Goal: Use online tool/utility: Utilize a website feature to perform a specific function

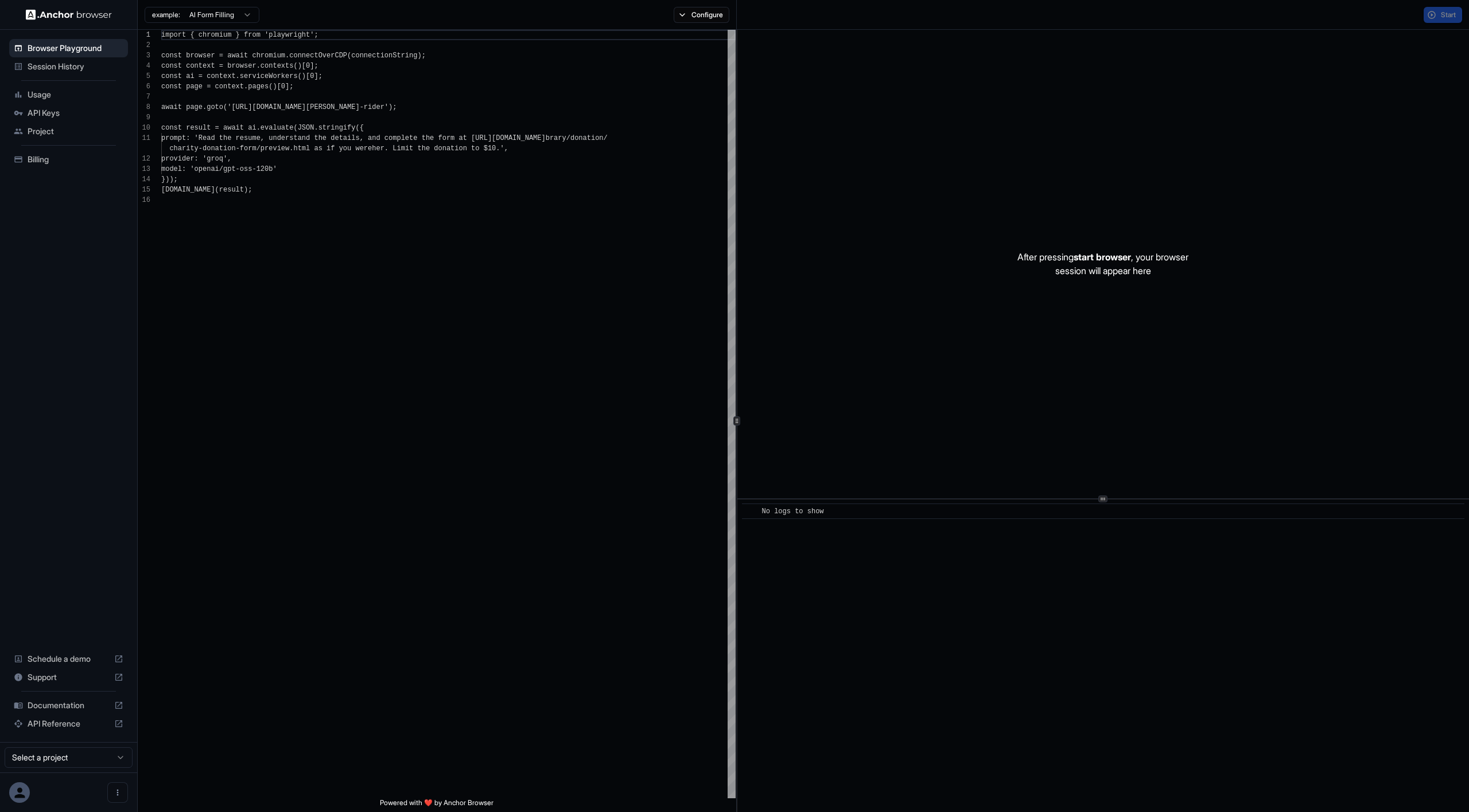
scroll to position [103, 0]
click at [45, 95] on span "Usage" at bounding box center [75, 94] width 96 height 11
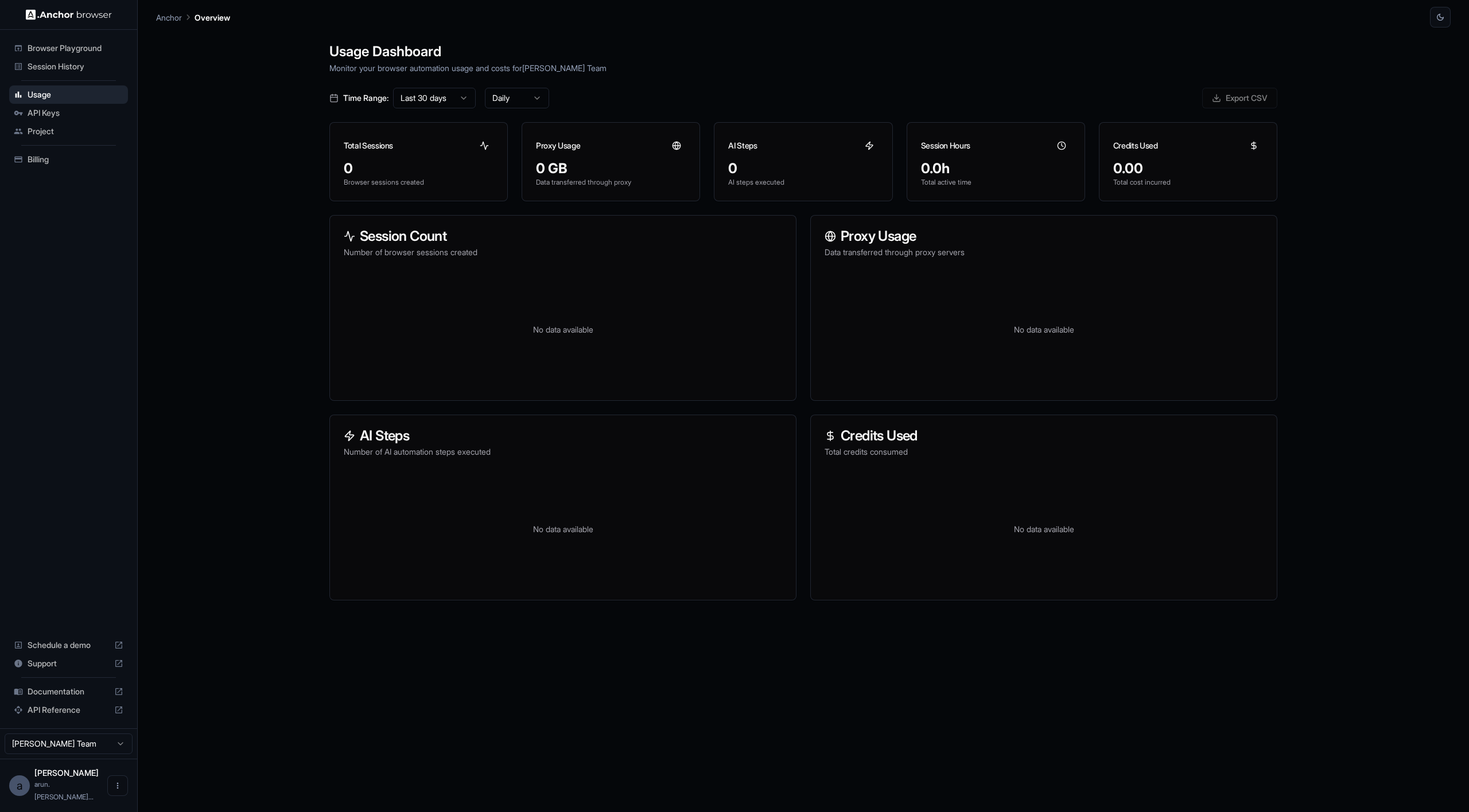
click at [39, 113] on span "API Keys" at bounding box center [75, 113] width 96 height 11
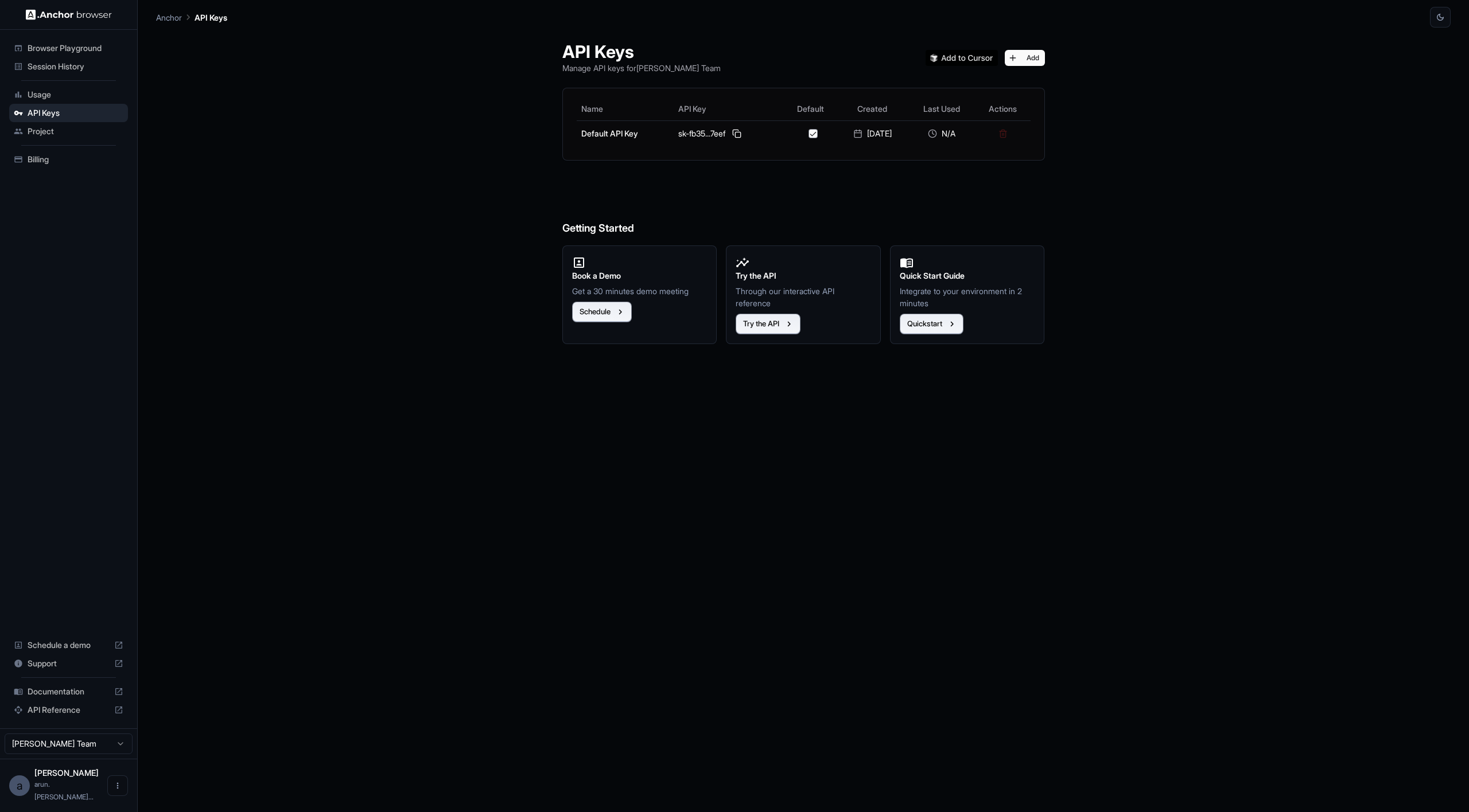
click at [45, 128] on span "Project" at bounding box center [75, 131] width 96 height 11
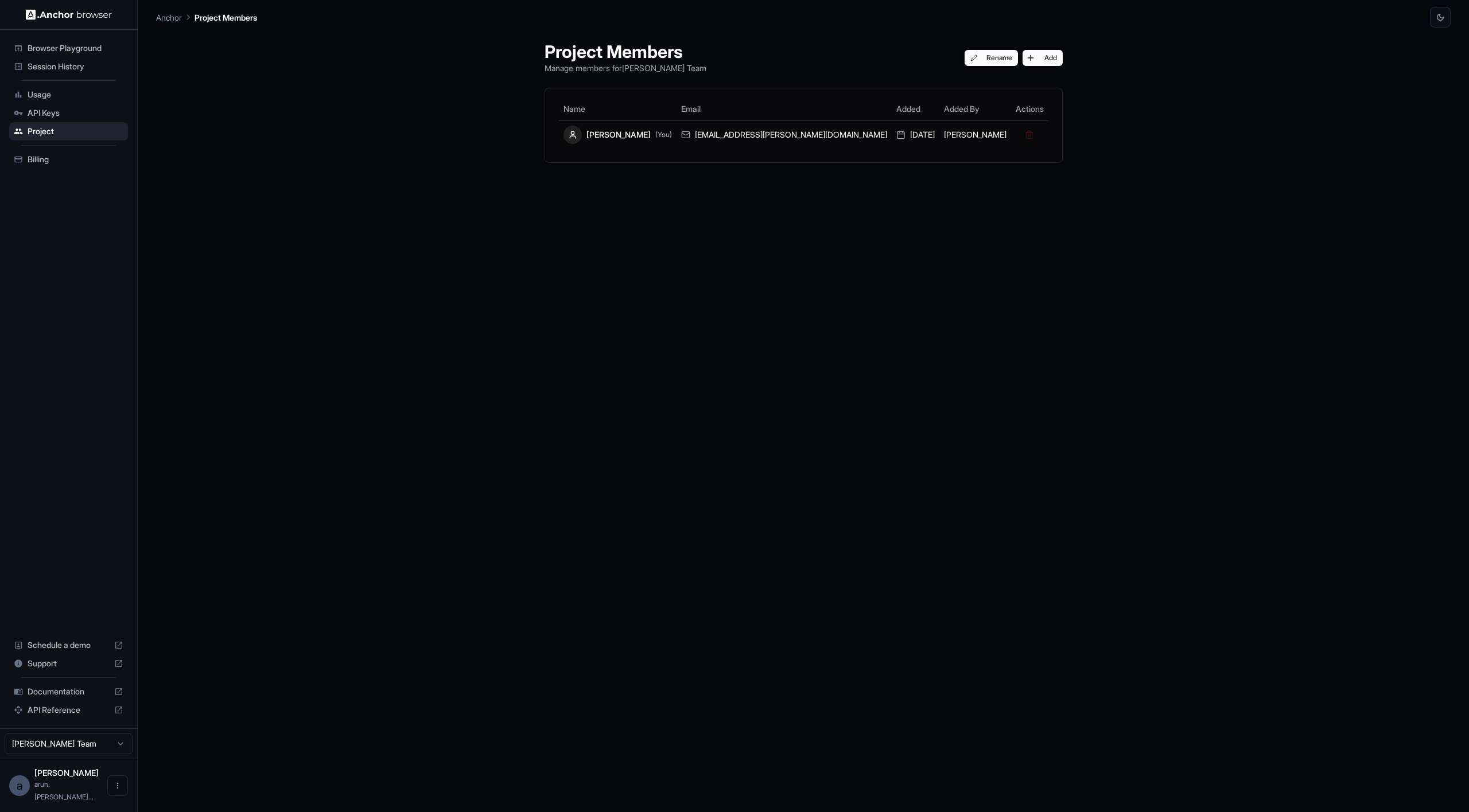
click at [88, 48] on span "Browser Playground" at bounding box center [75, 47] width 96 height 11
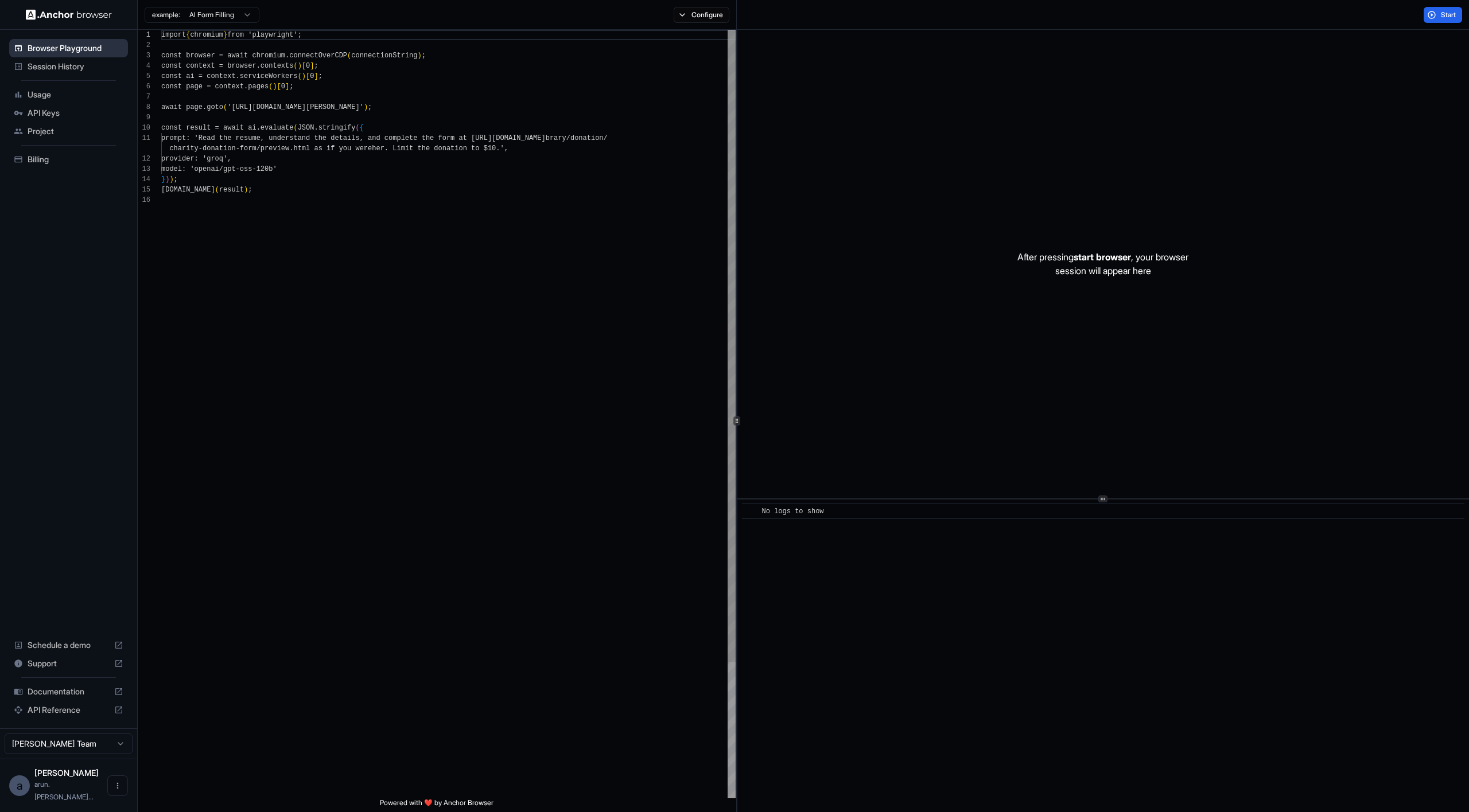
scroll to position [103, 0]
type textarea "**********"
click at [329, 167] on div "import { chromium } from 'playwright' ; const browser = await chromium . connec…" at bounding box center [448, 496] width 574 height 934
click at [1432, 12] on button "Start" at bounding box center [1443, 15] width 39 height 16
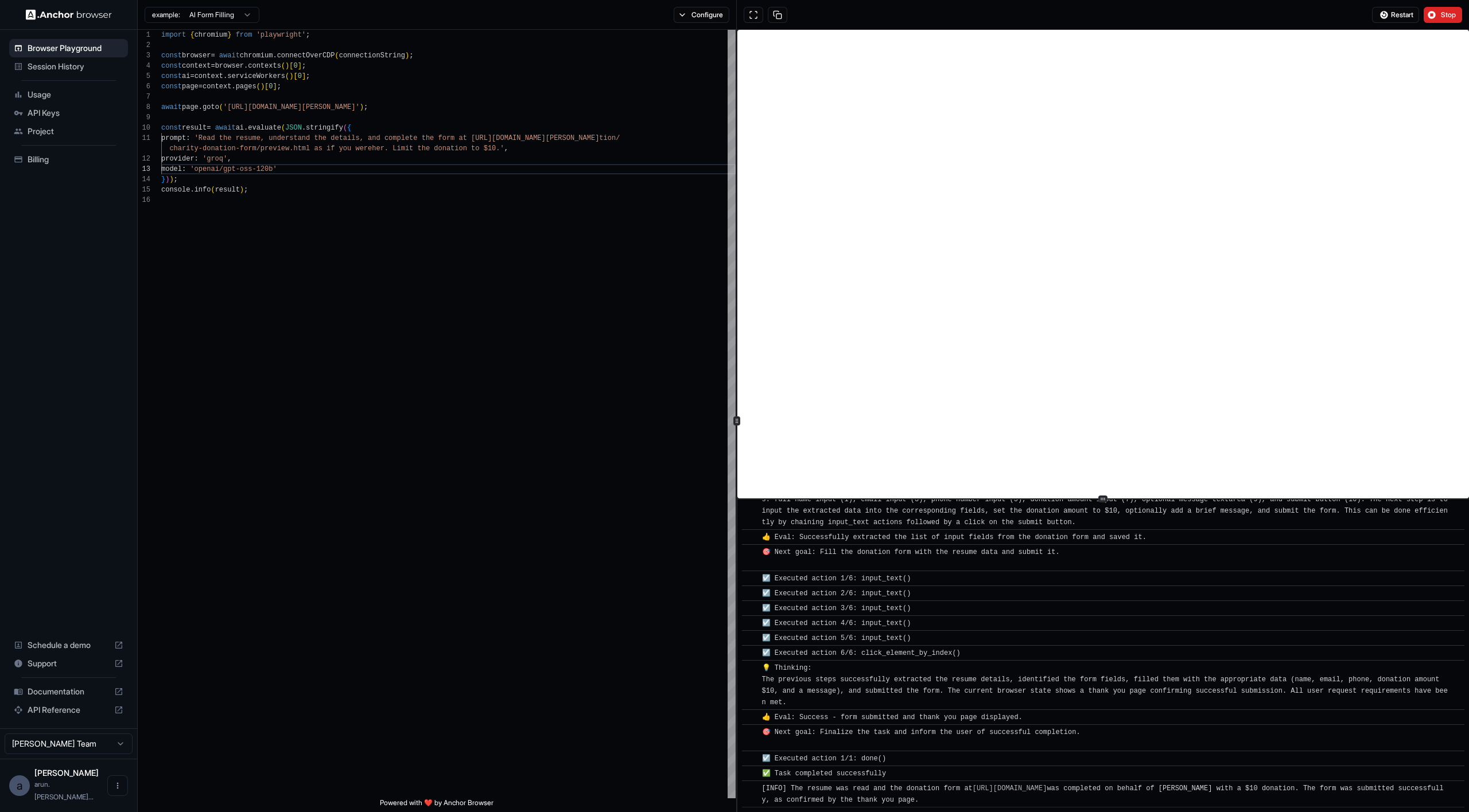
scroll to position [317, 0]
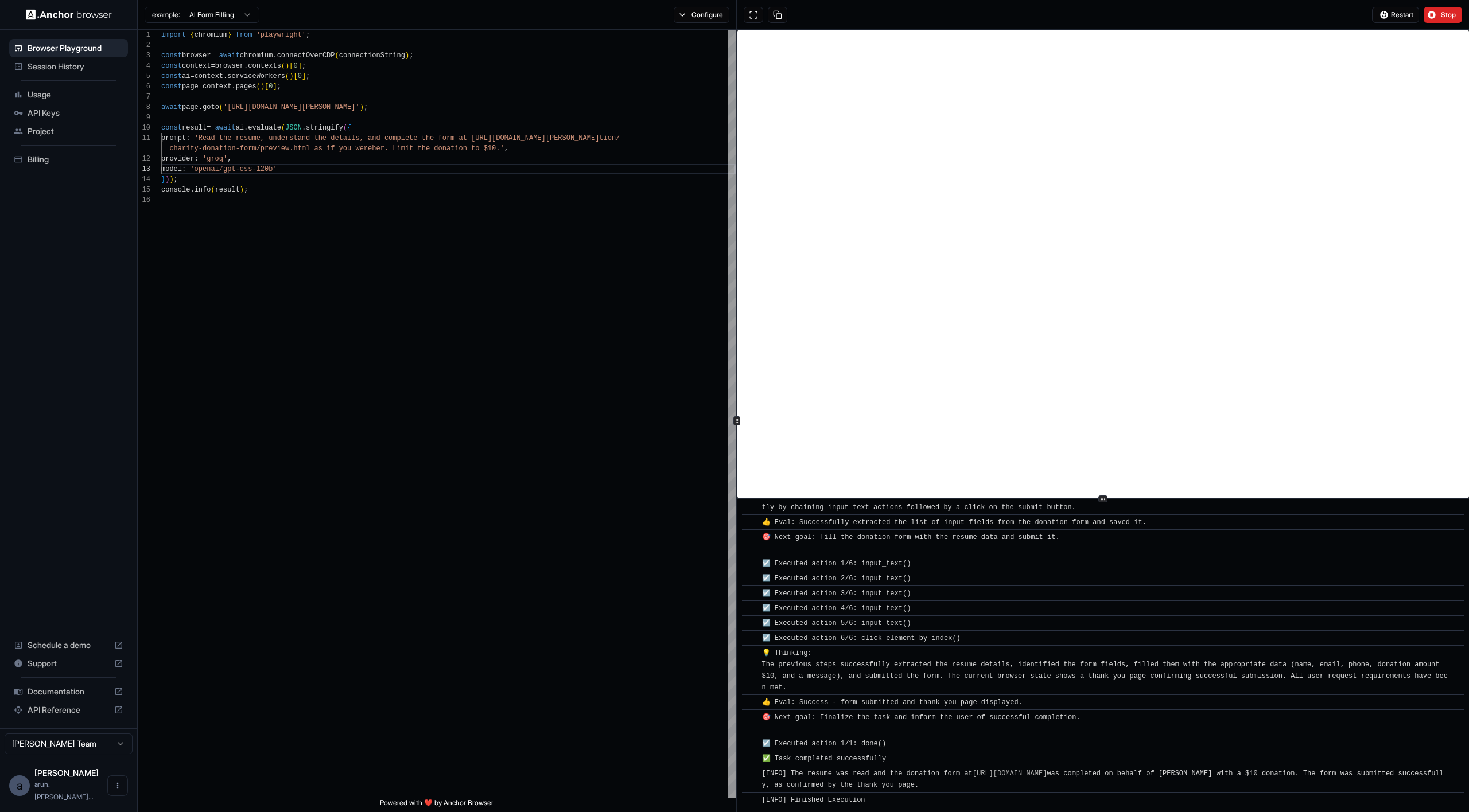
click at [65, 17] on img at bounding box center [69, 14] width 86 height 11
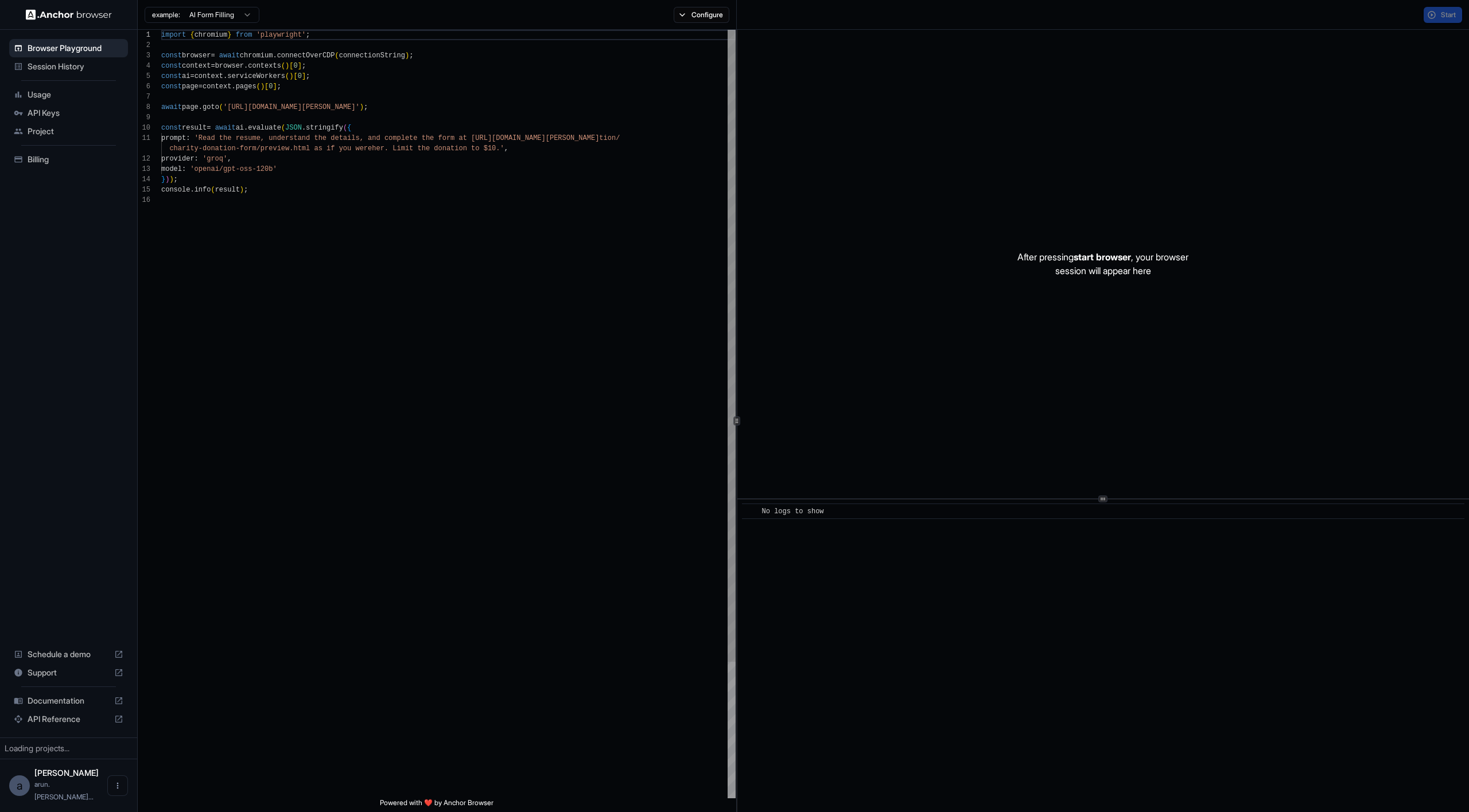
scroll to position [103, 0]
